Goal: Information Seeking & Learning: Learn about a topic

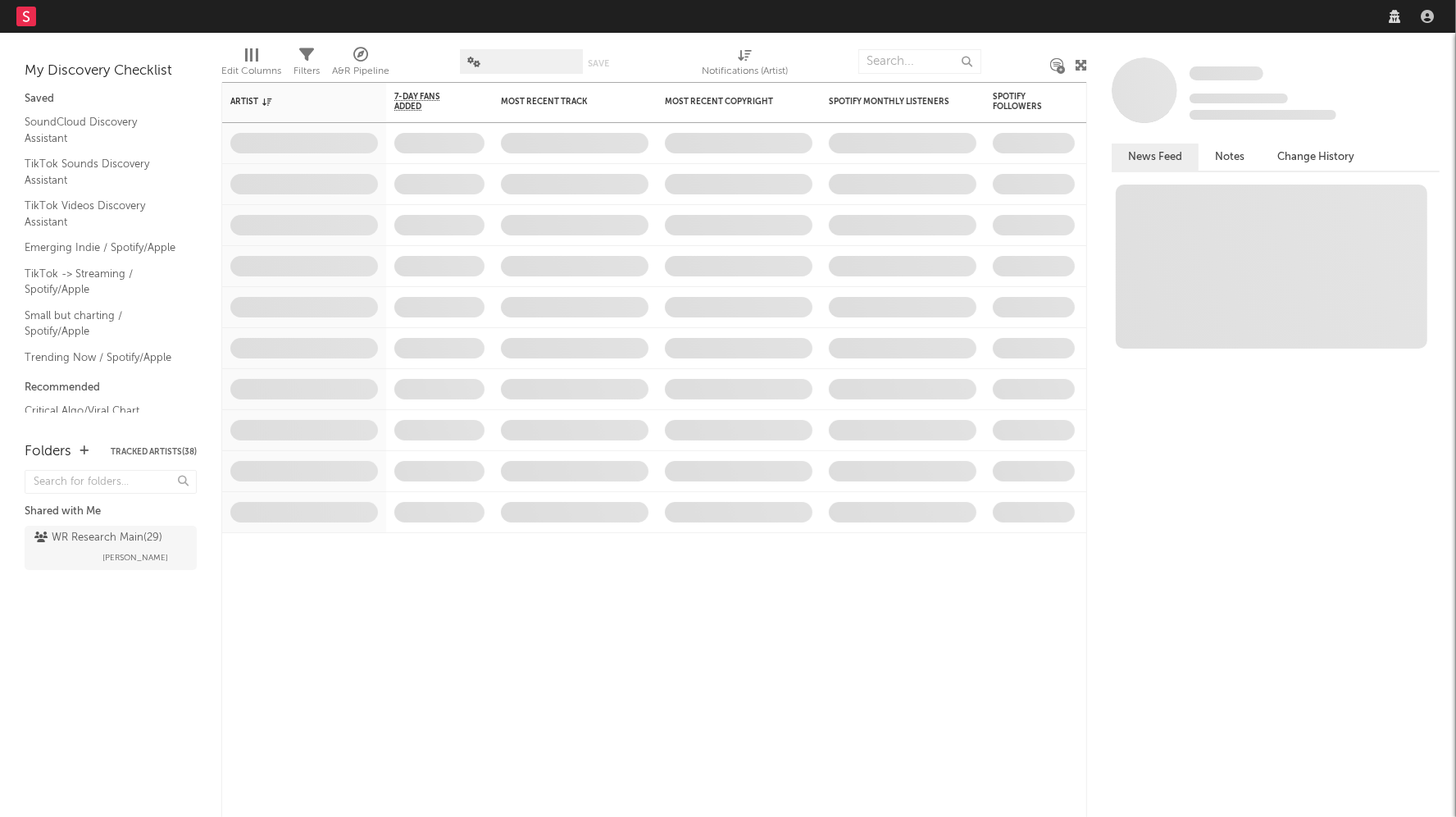
select select "recorded_music"
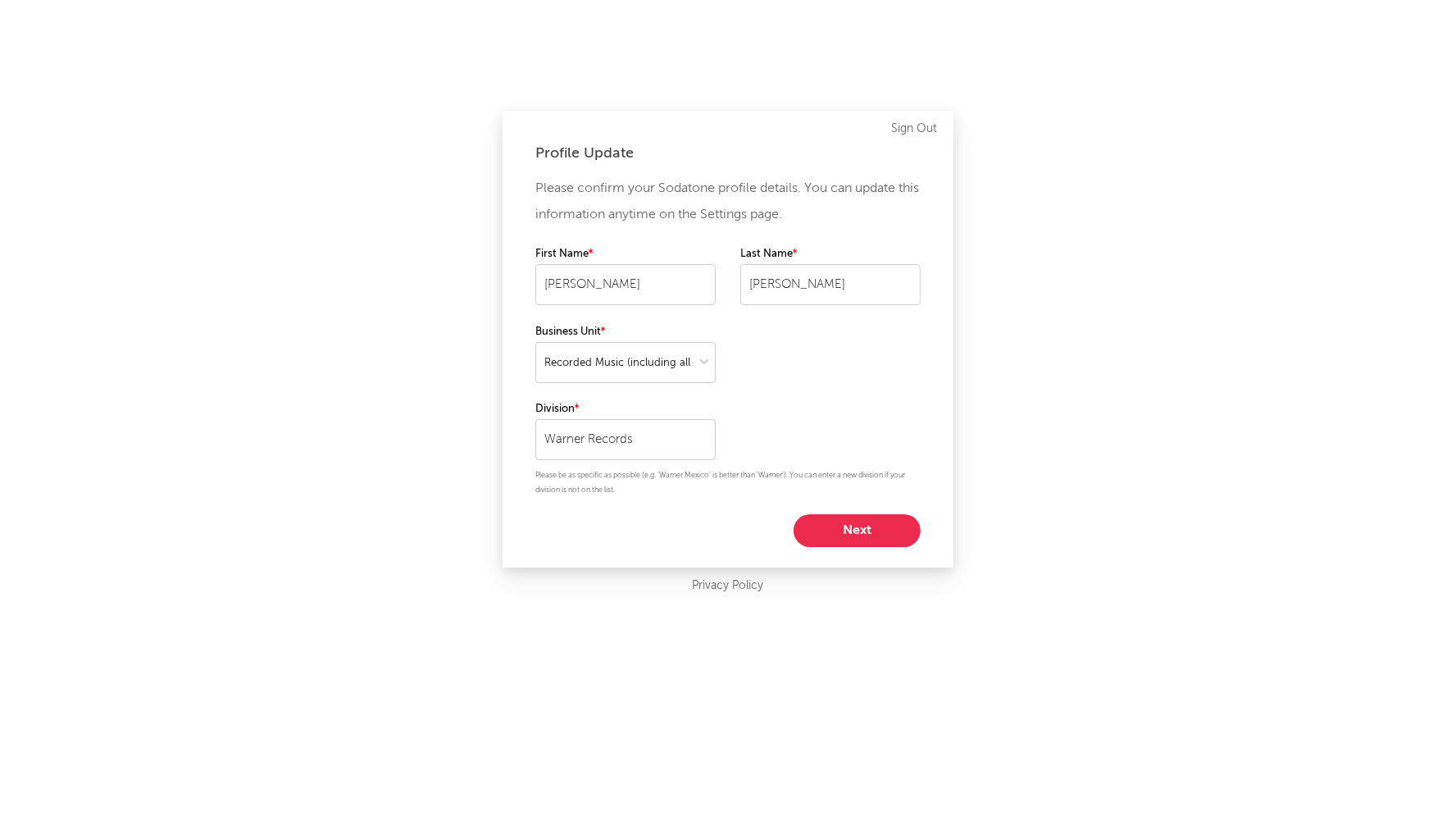
click at [837, 526] on button "Next" at bounding box center [857, 531] width 127 height 33
select select "assistant_coordinator"
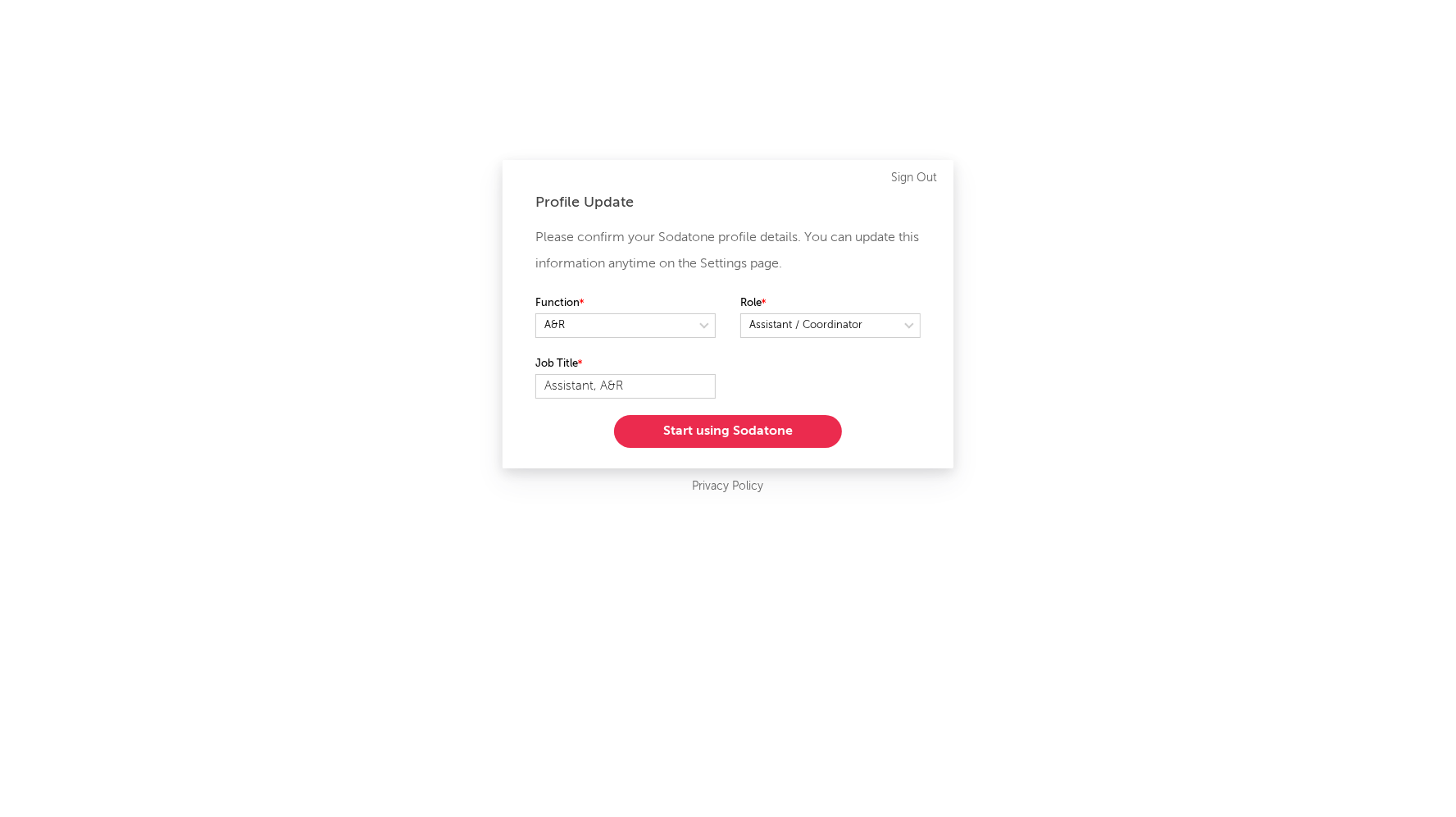
click at [749, 427] on button "Start using Sodatone" at bounding box center [728, 432] width 228 height 33
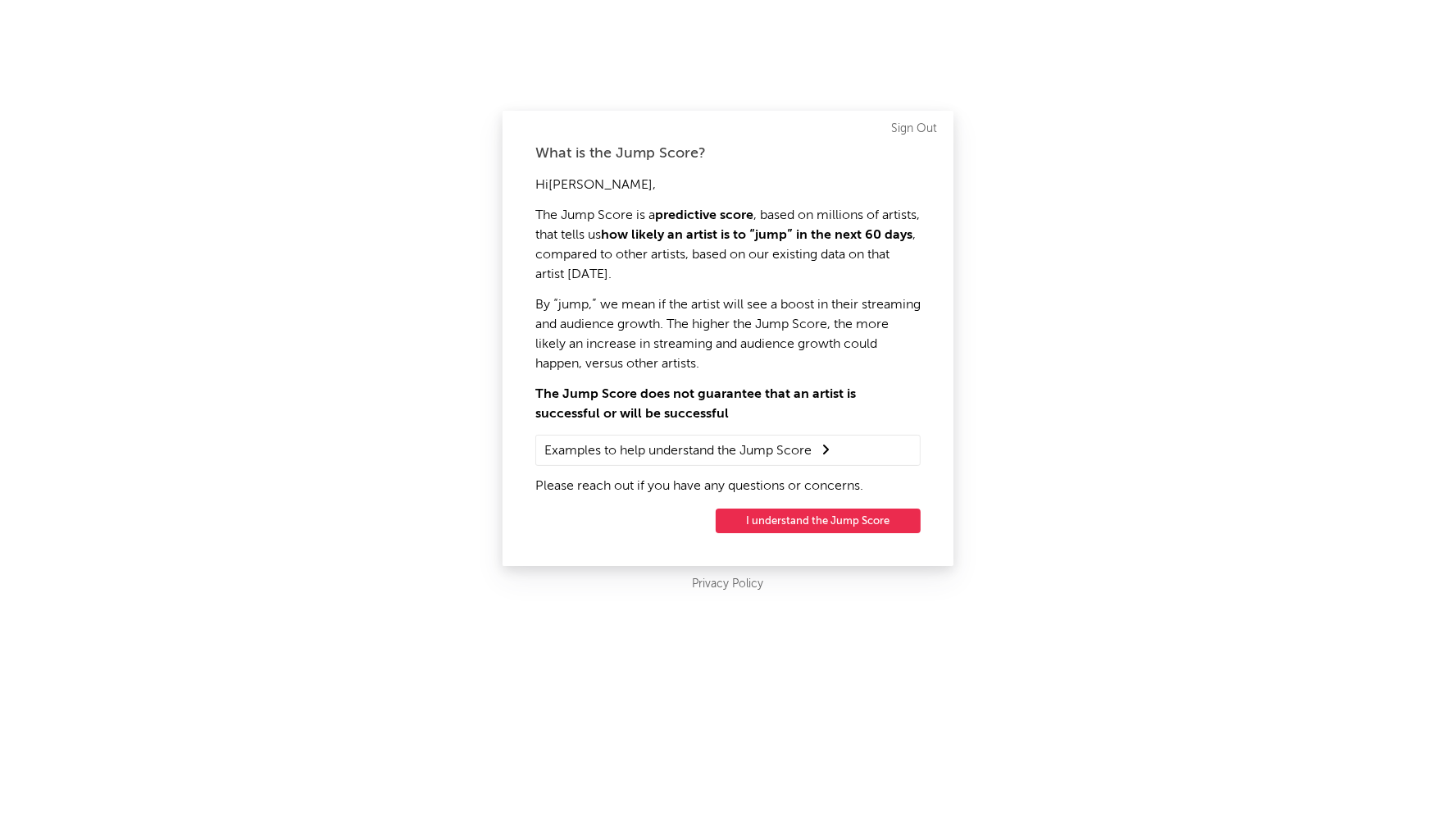
click at [773, 520] on button "I understand the Jump Score" at bounding box center [818, 520] width 205 height 25
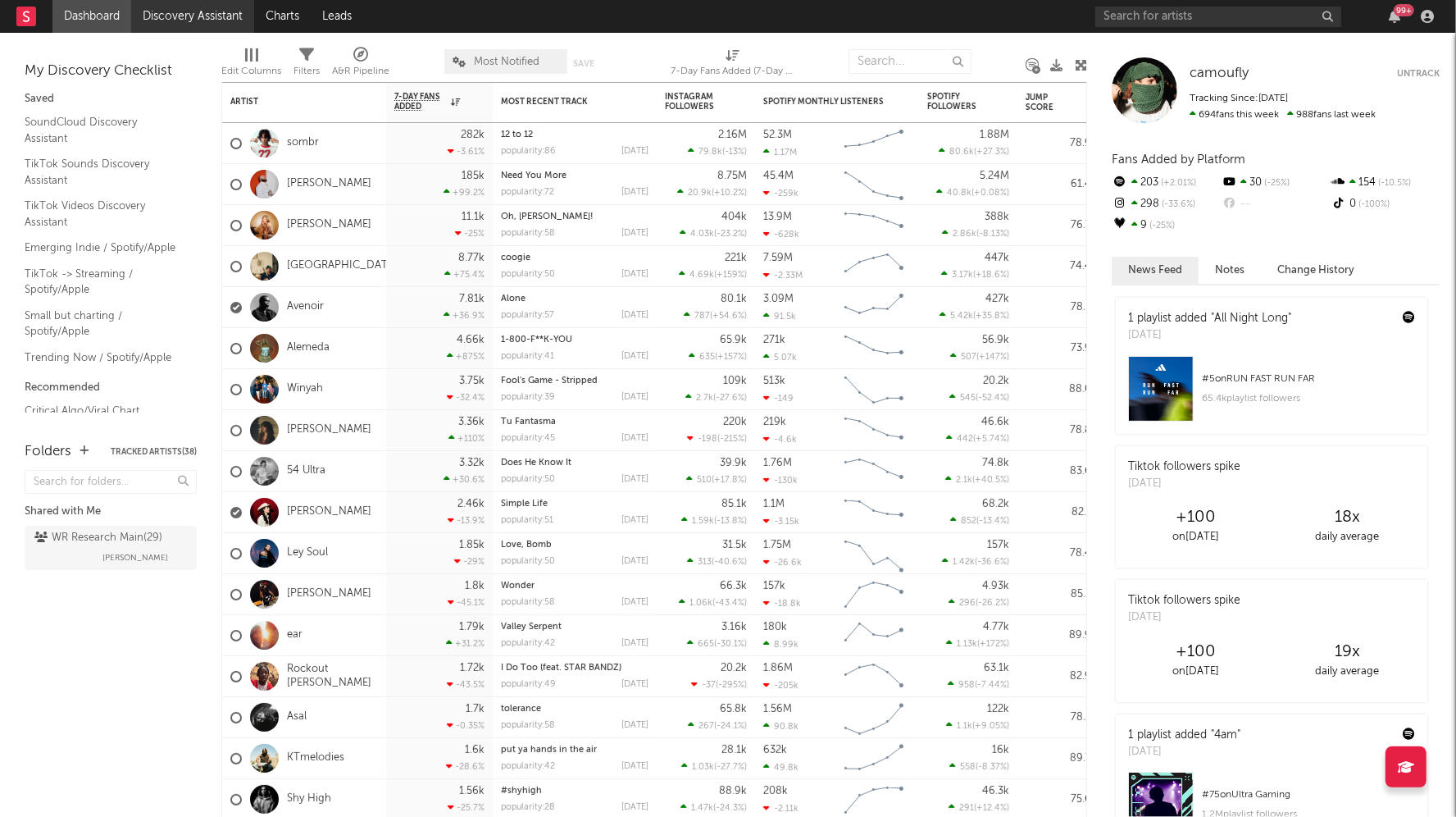
click at [186, 24] on link "Discovery Assistant" at bounding box center [193, 17] width 123 height 33
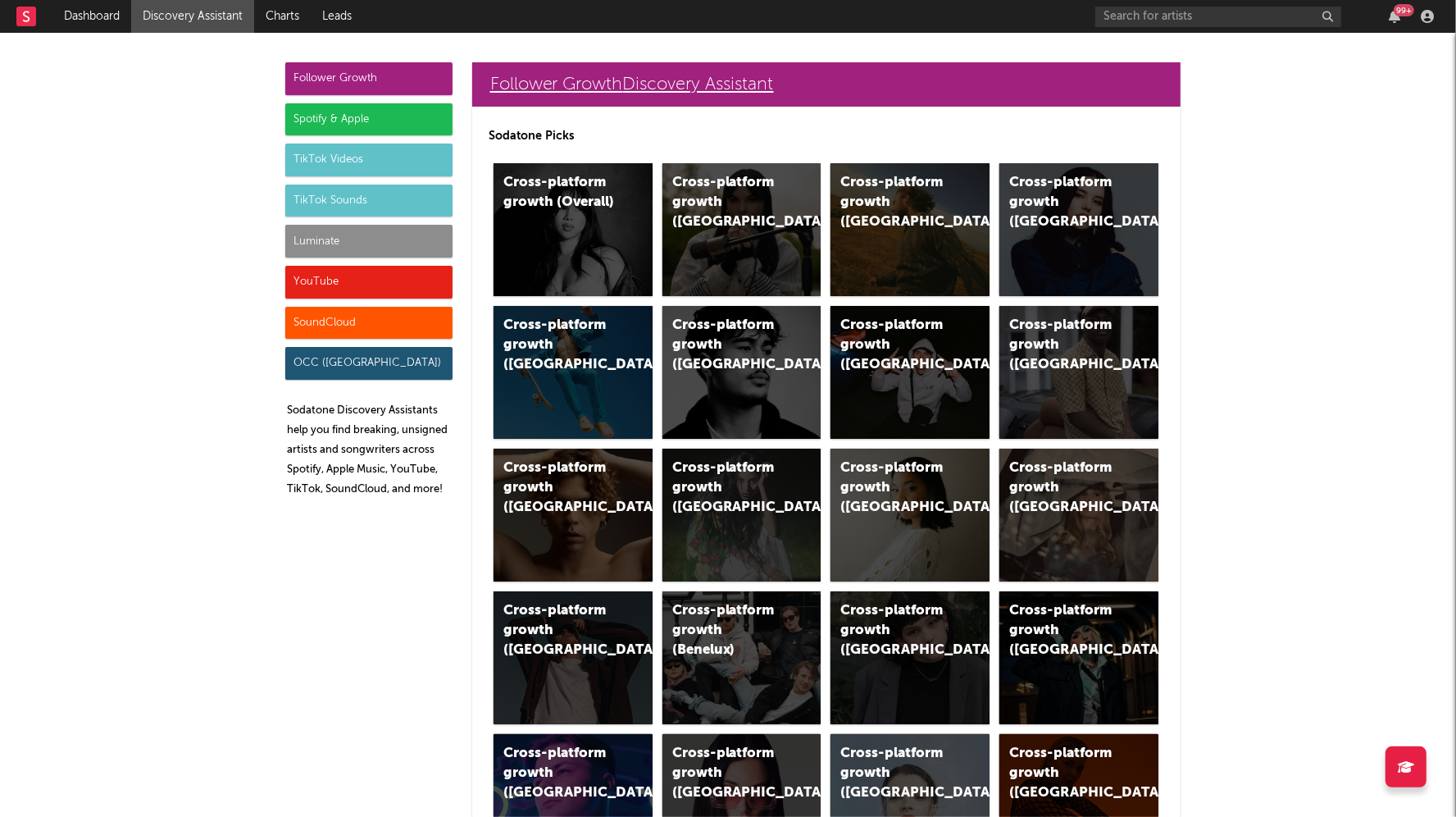
click at [590, 92] on link "Follower Growth Discovery Assistant" at bounding box center [826, 85] width 708 height 44
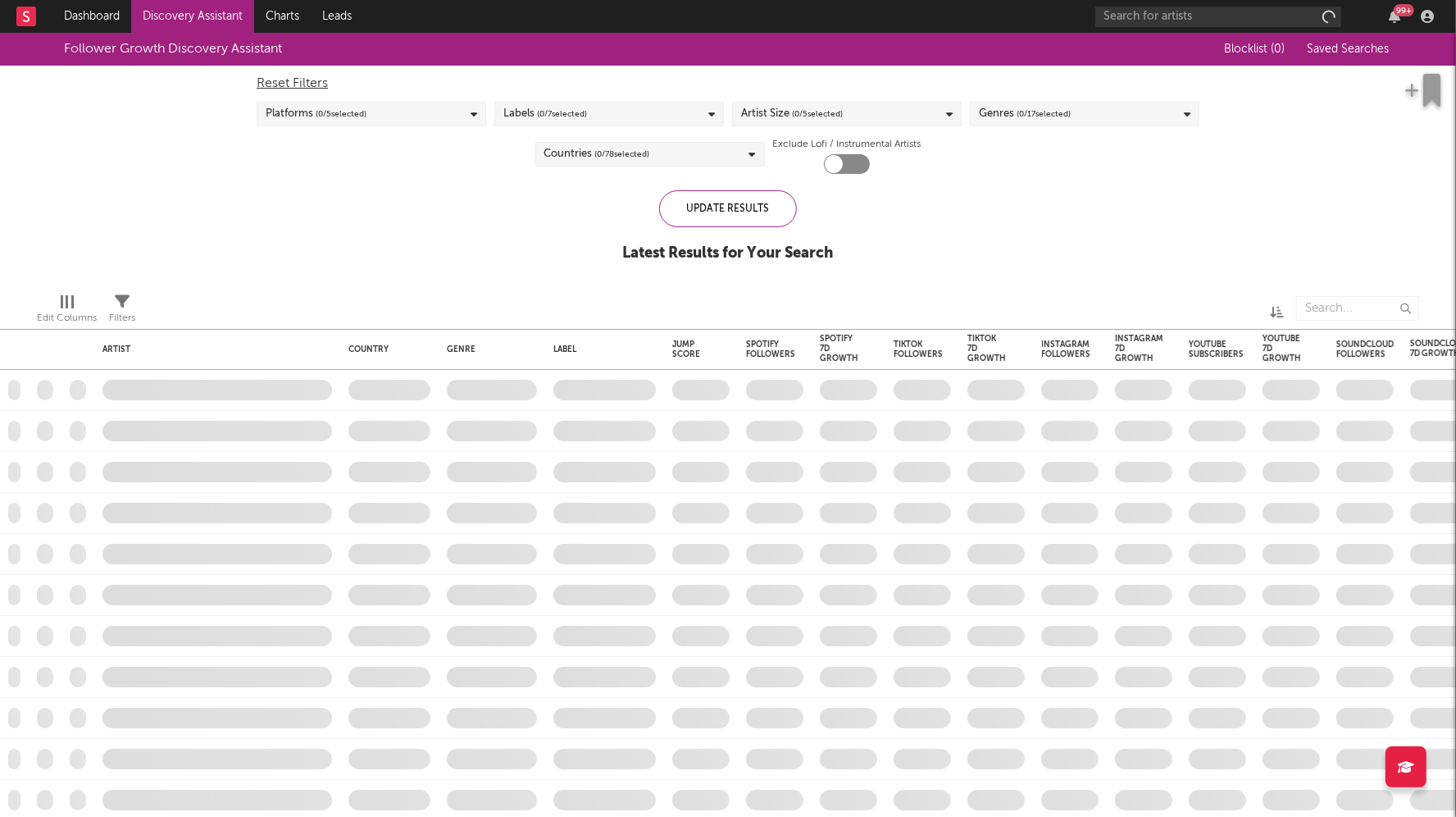
checkbox input "true"
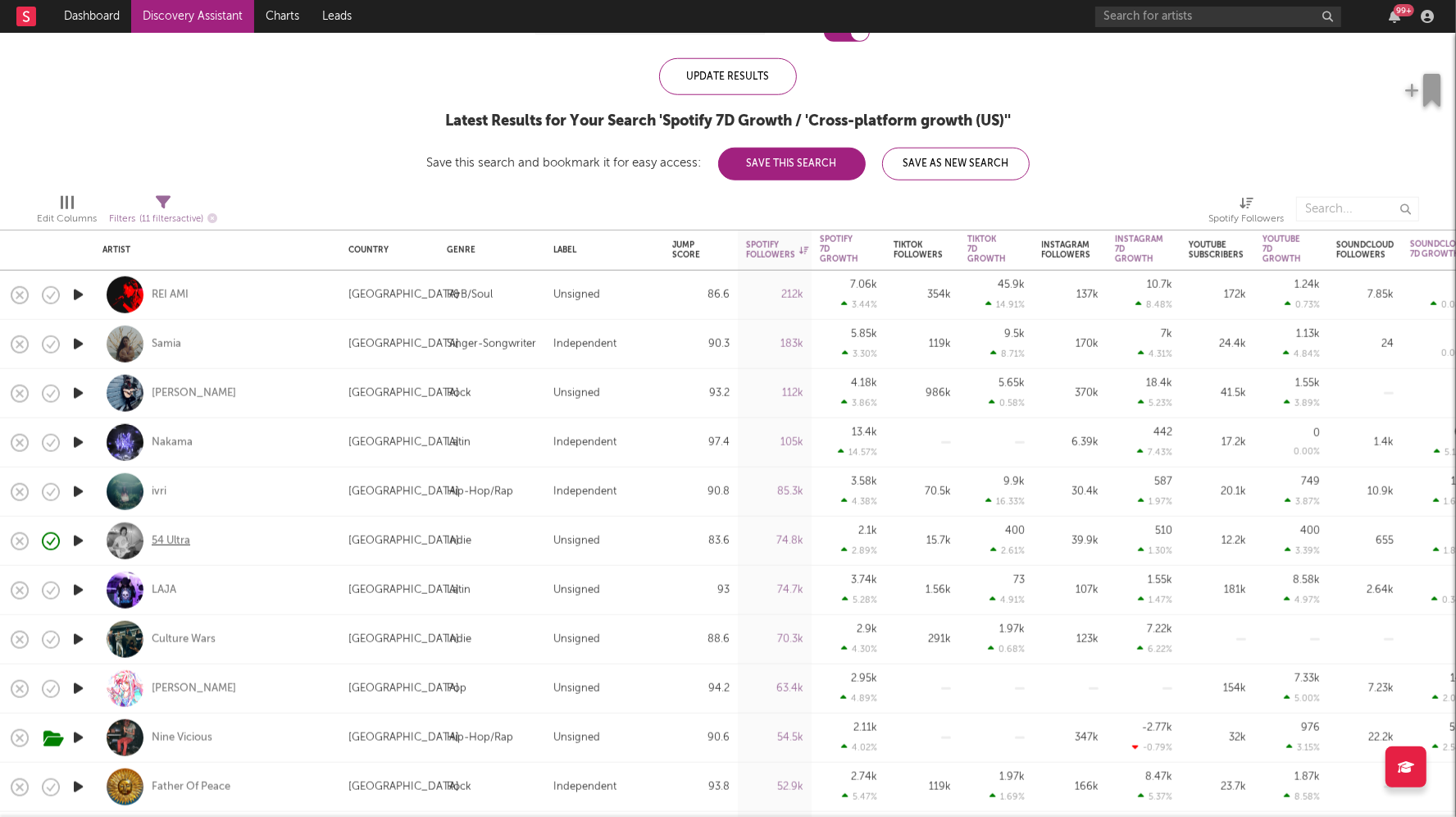
click at [184, 534] on div "54 Ultra" at bounding box center [171, 540] width 39 height 15
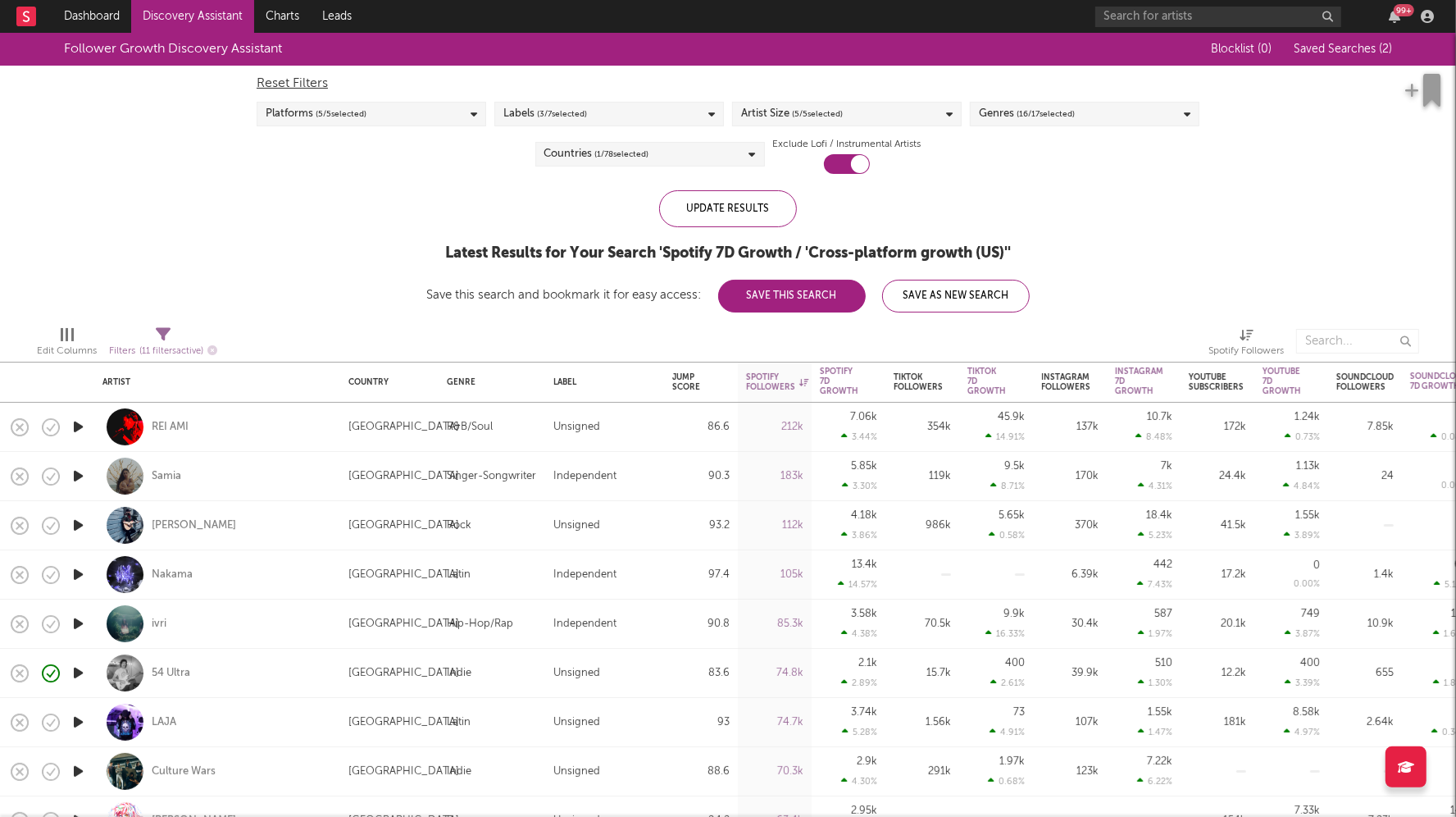
click at [1116, 3] on div "99 +" at bounding box center [1268, 17] width 344 height 33
click at [1123, 13] on input "text" at bounding box center [1219, 17] width 246 height 20
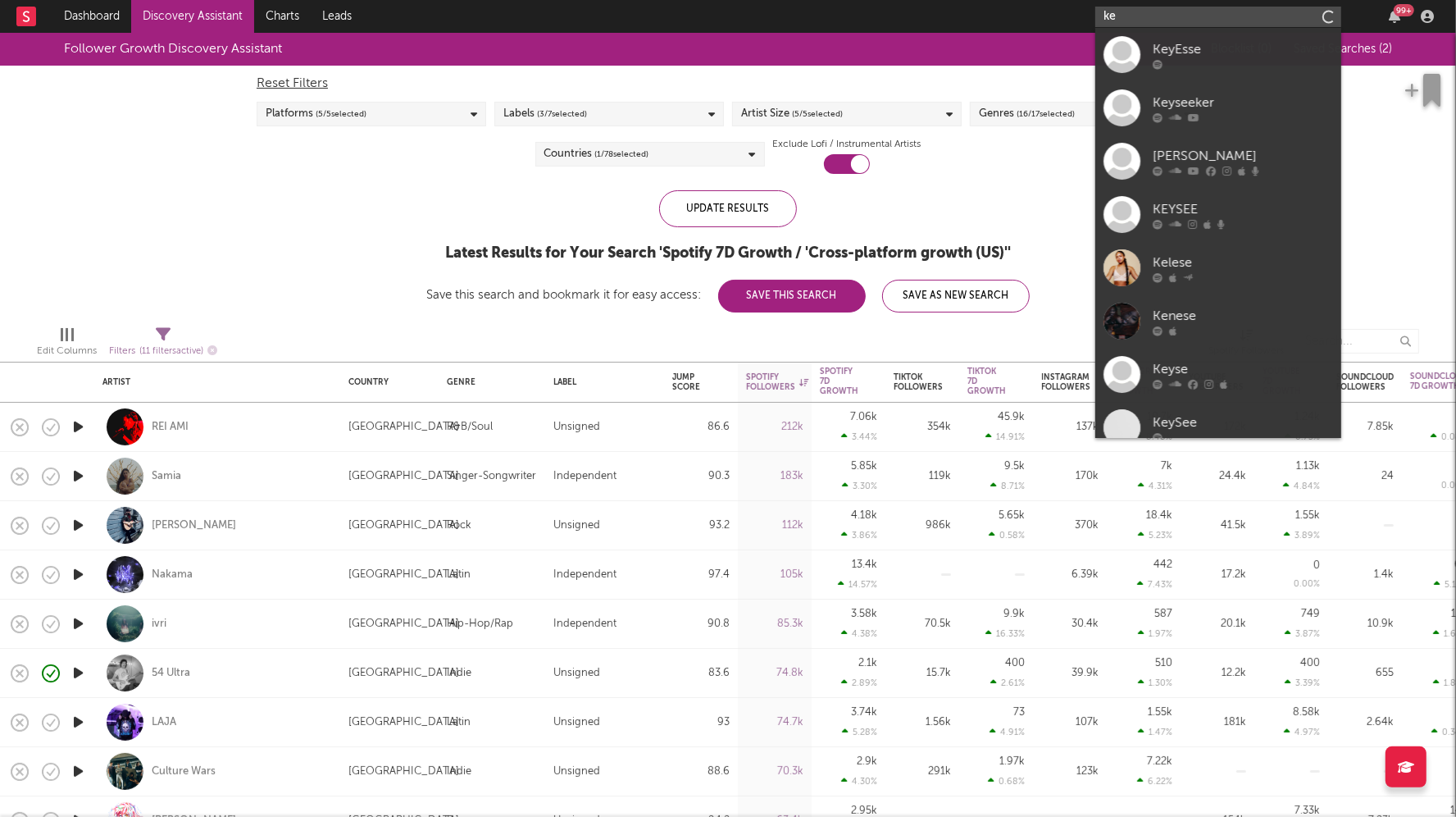
type input "k"
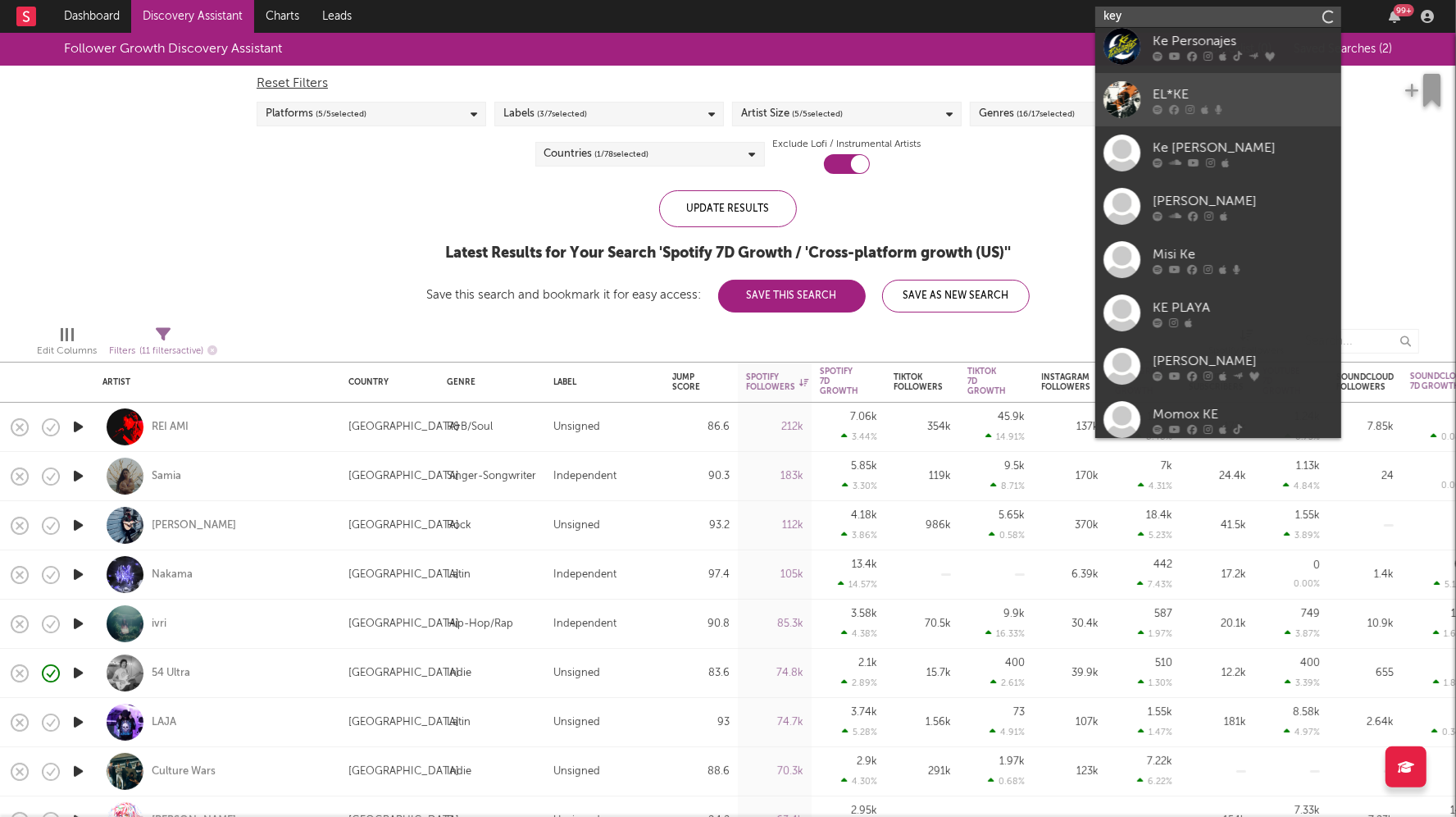
scroll to position [123, 0]
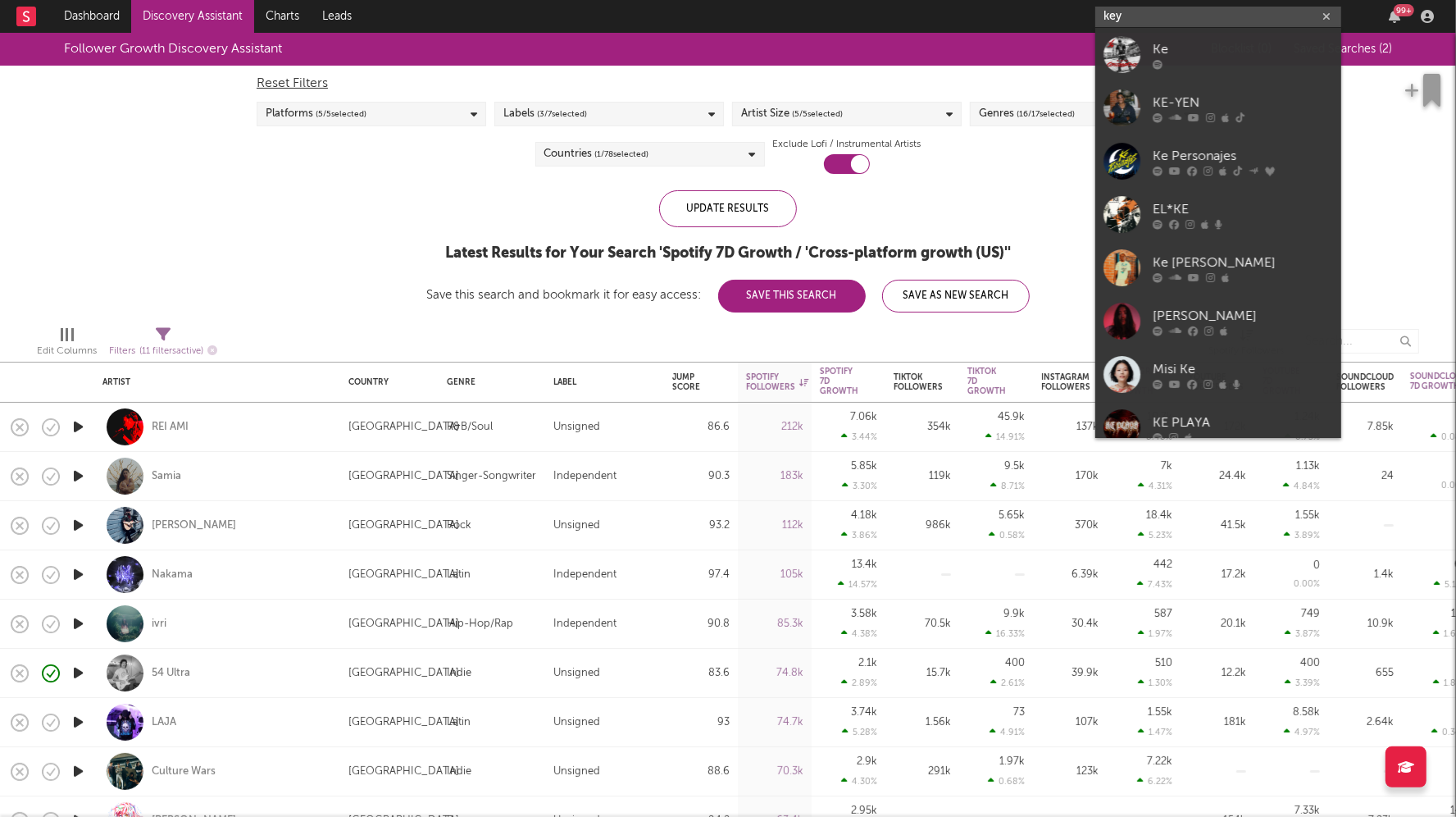
click at [1117, 15] on input "key" at bounding box center [1219, 17] width 246 height 20
paste input "[URL][DOMAIN_NAME]"
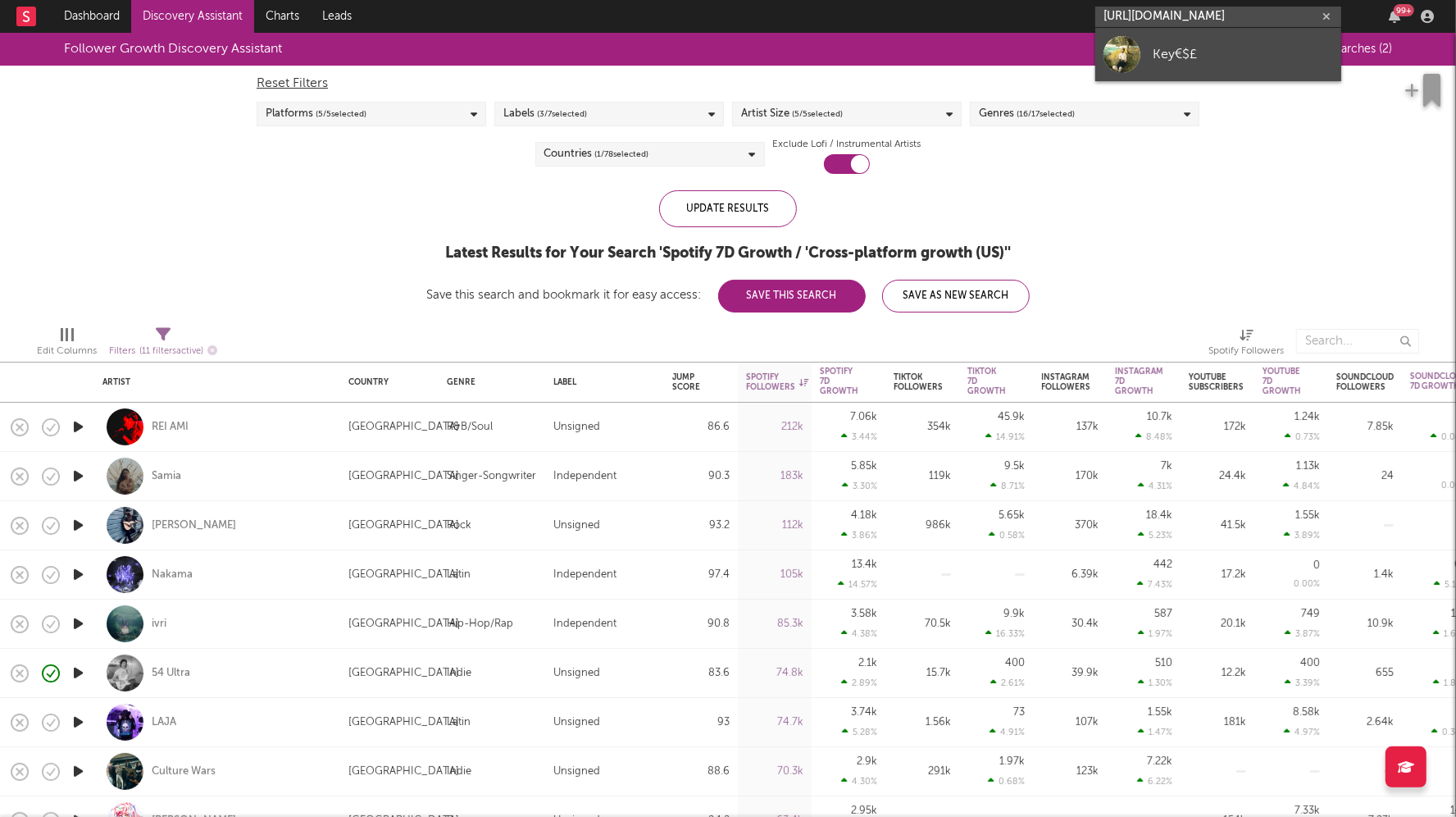
type input "[URL][DOMAIN_NAME]"
click at [1143, 35] on link "Key€$£" at bounding box center [1219, 54] width 246 height 53
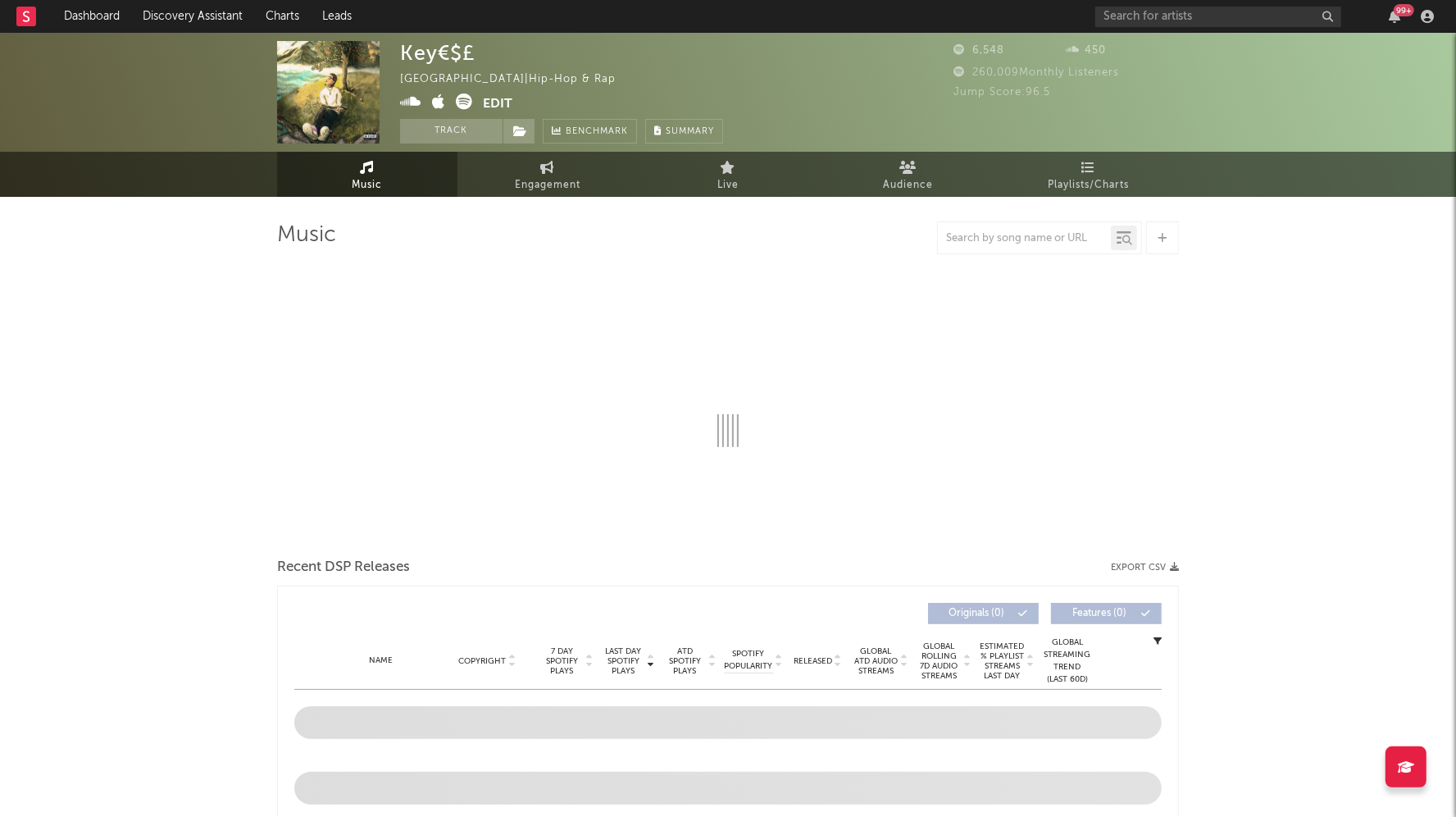
select select "1w"
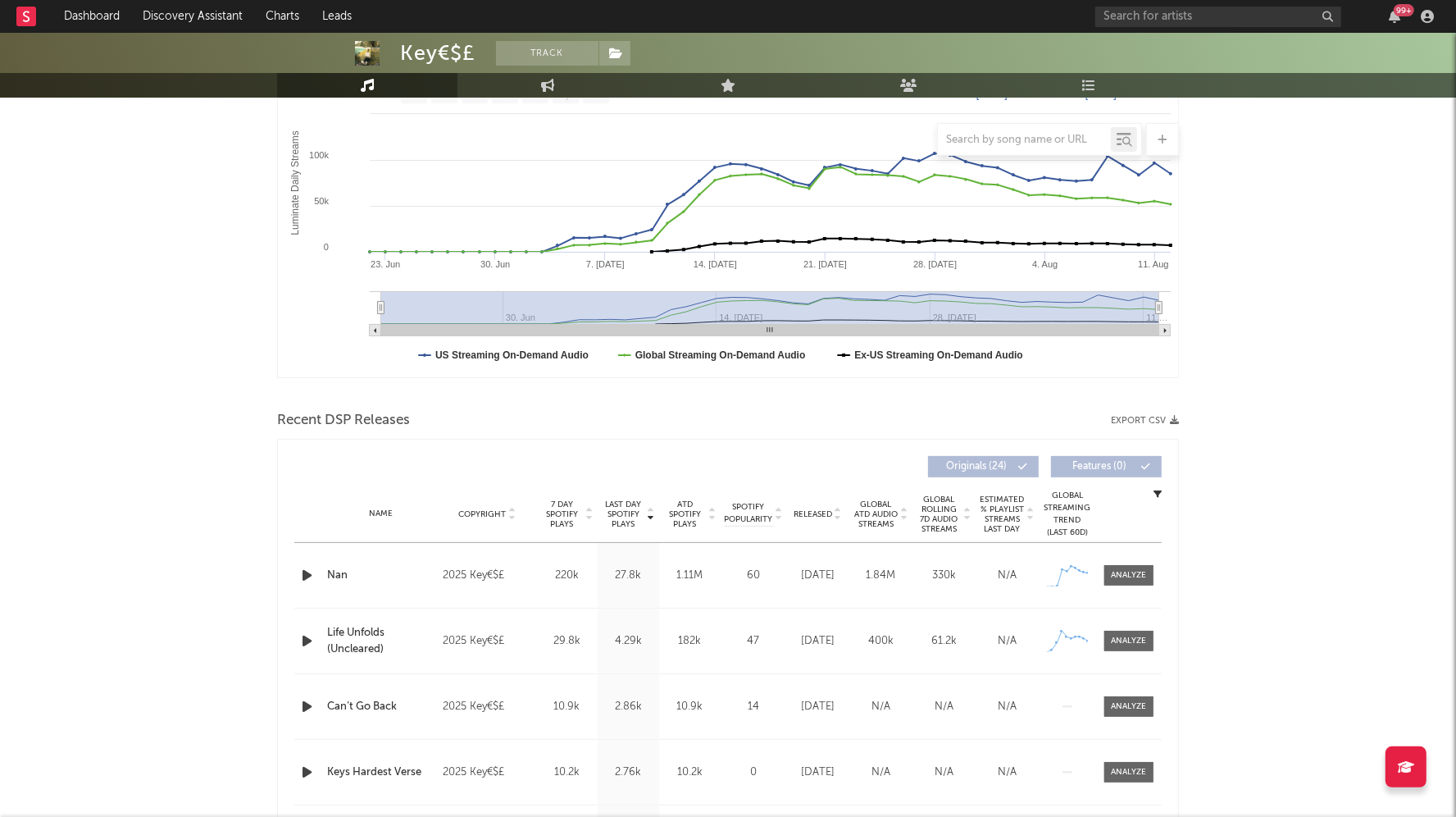
scroll to position [538, 0]
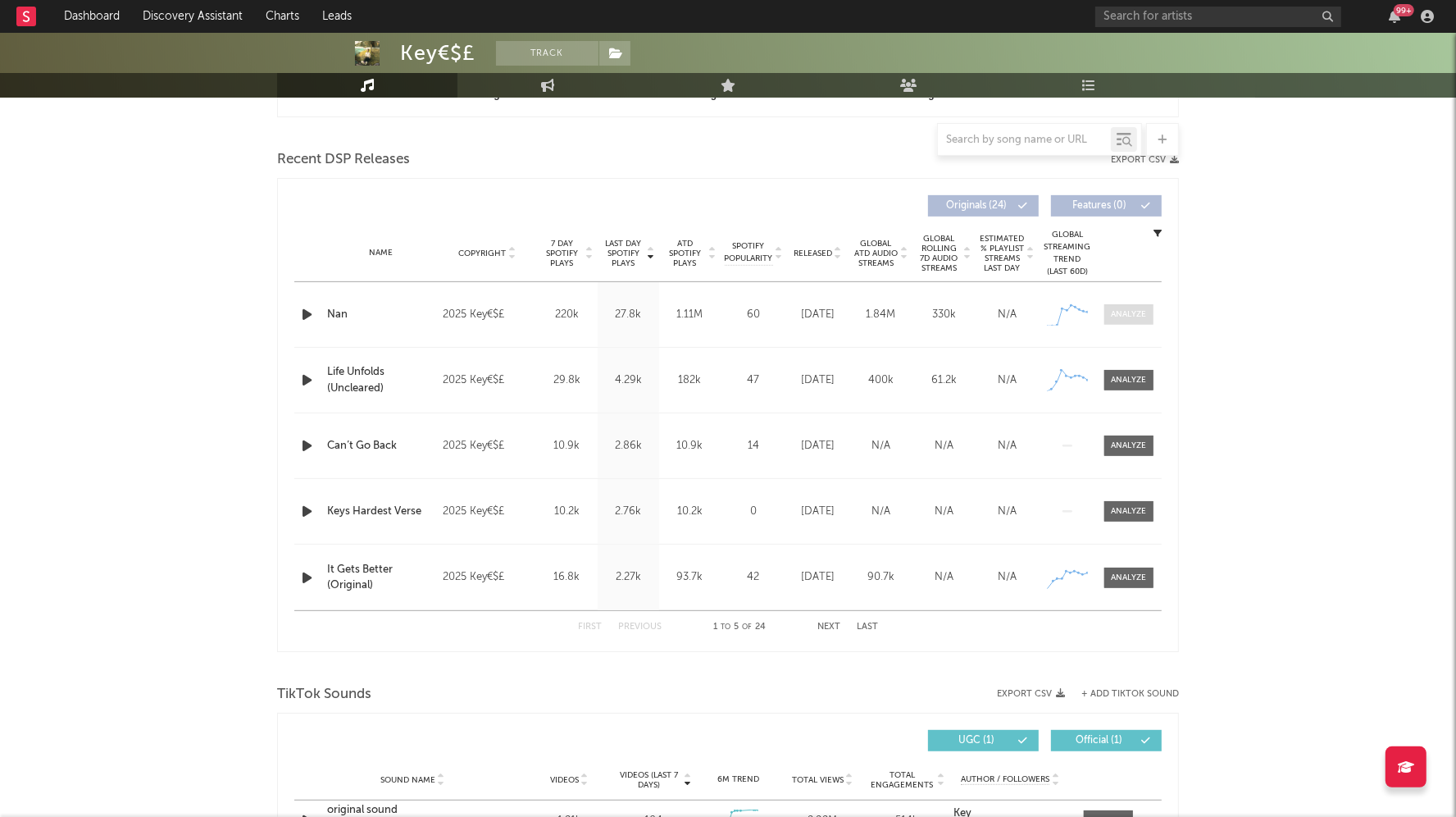
click at [1133, 313] on div at bounding box center [1129, 314] width 35 height 12
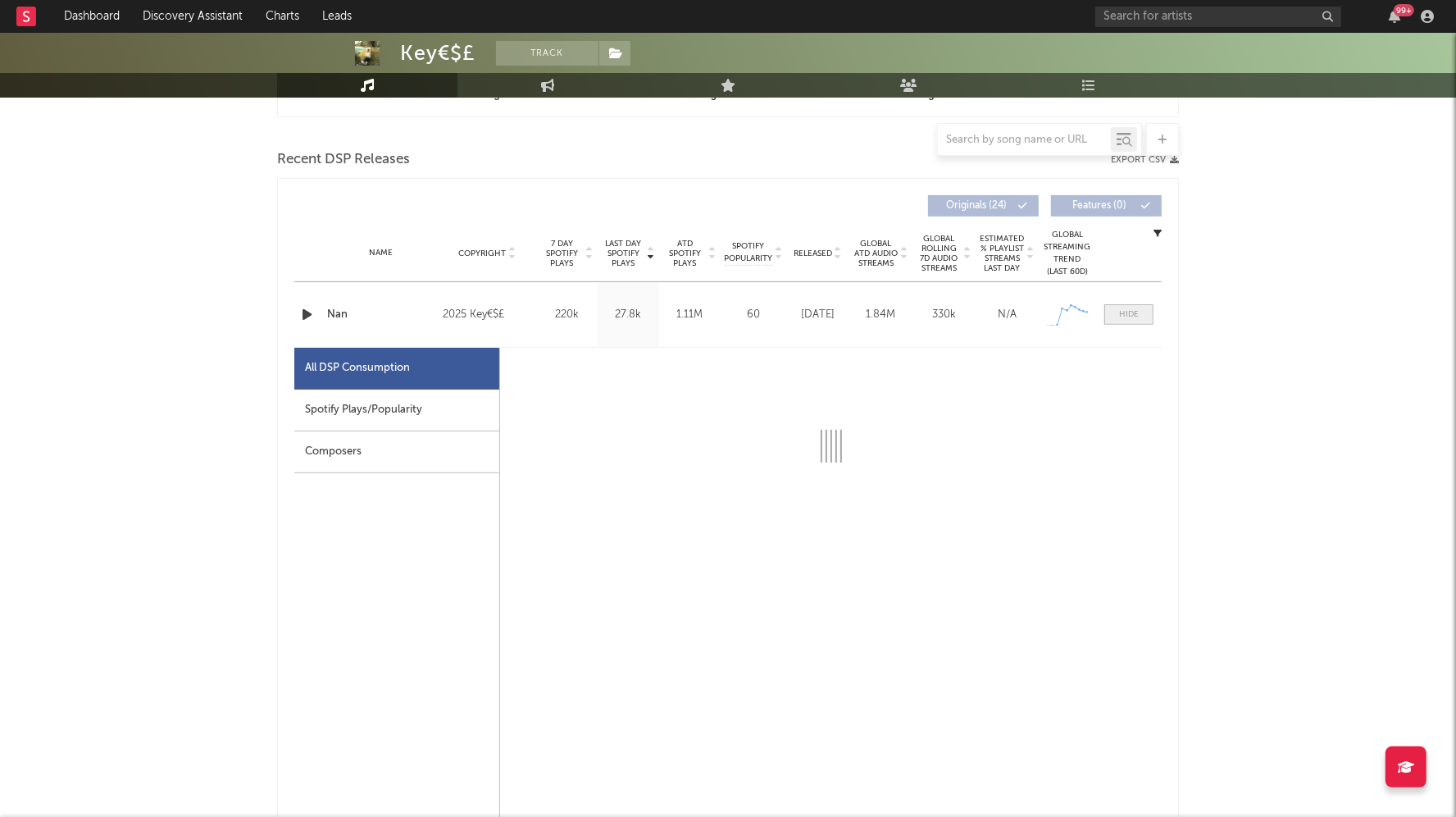
select select "1w"
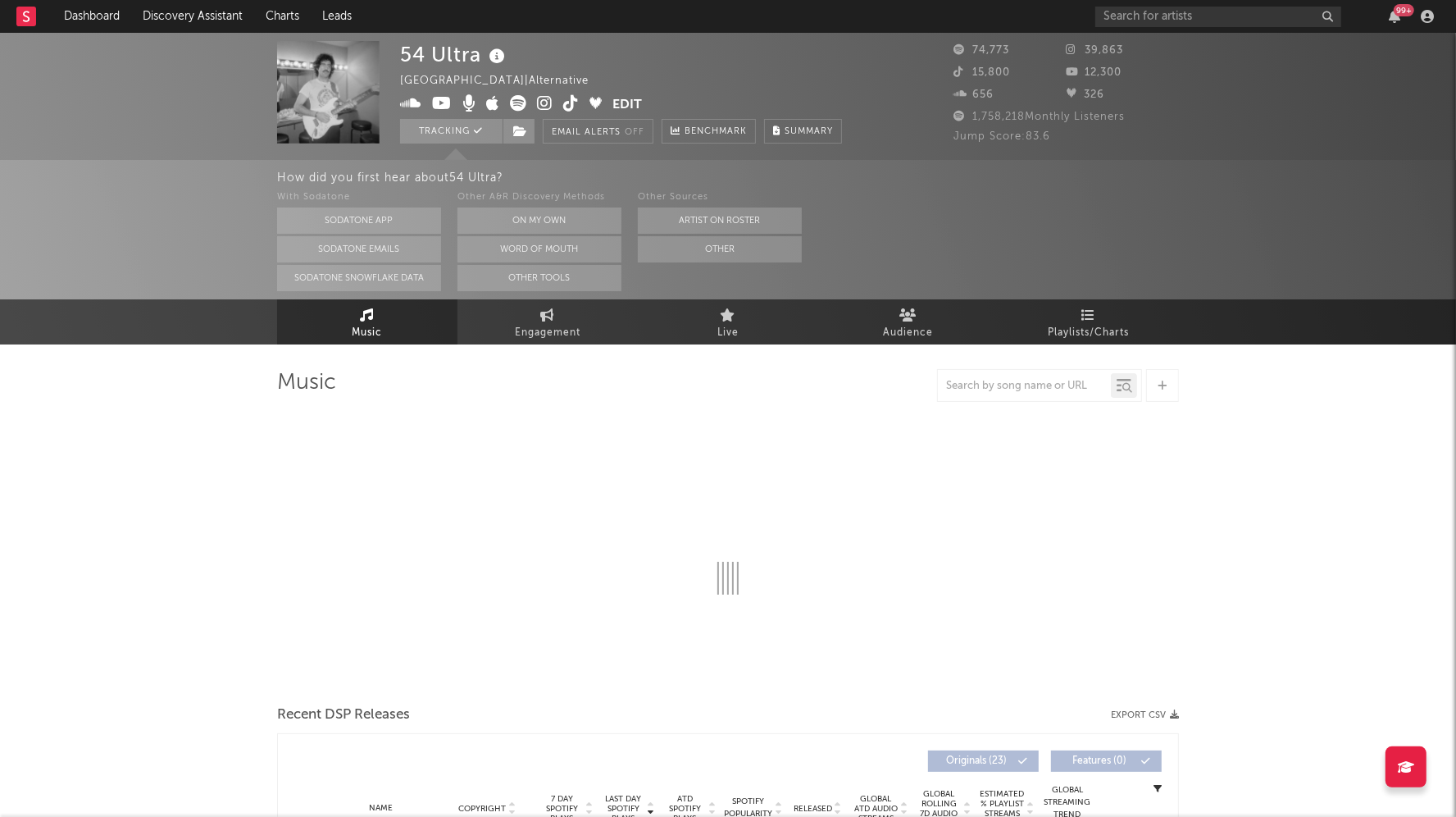
select select "6m"
